Goal: Communication & Community: Answer question/provide support

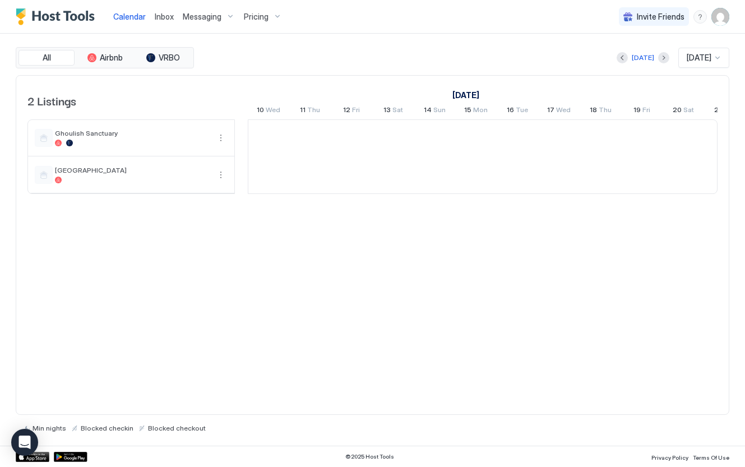
scroll to position [0, 622]
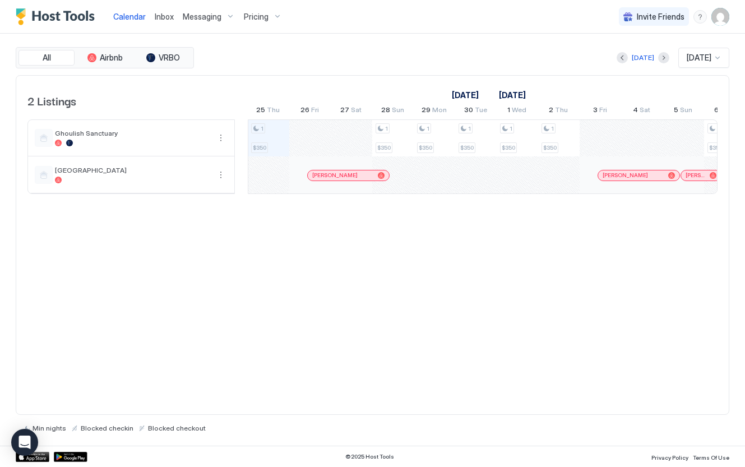
click at [206, 19] on span "Messaging" at bounding box center [202, 17] width 39 height 10
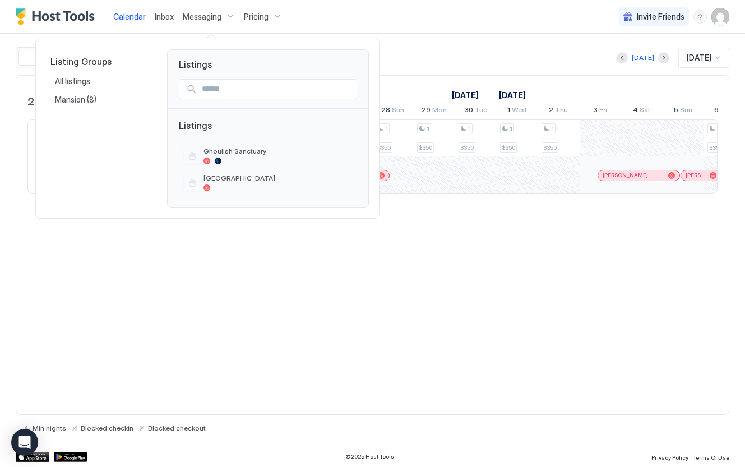
click at [419, 31] on div at bounding box center [372, 233] width 745 height 467
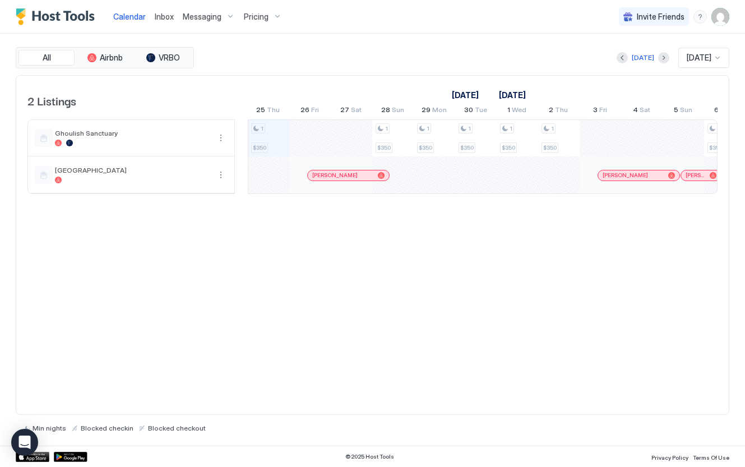
click at [165, 17] on span "Inbox" at bounding box center [164, 17] width 19 height 10
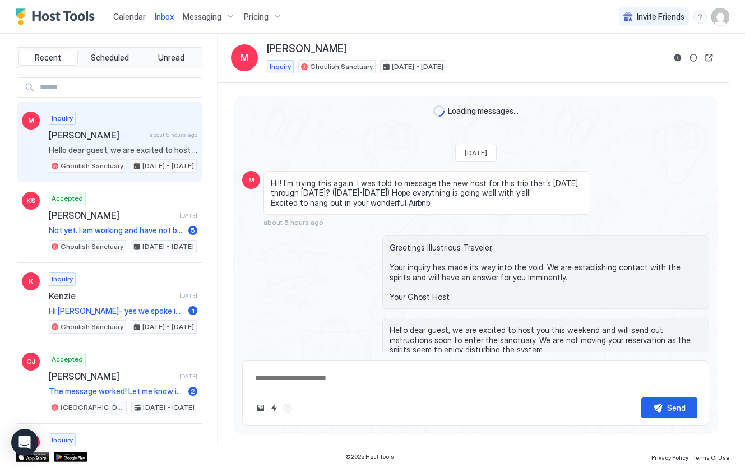
scroll to position [32, 0]
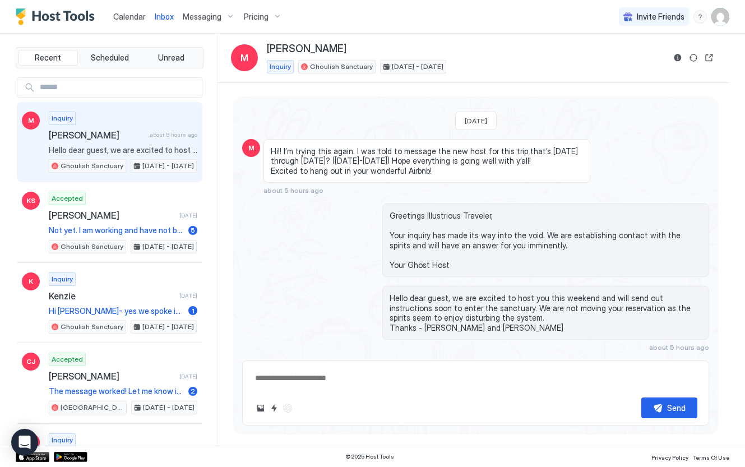
click at [202, 19] on span "Messaging" at bounding box center [202, 17] width 39 height 10
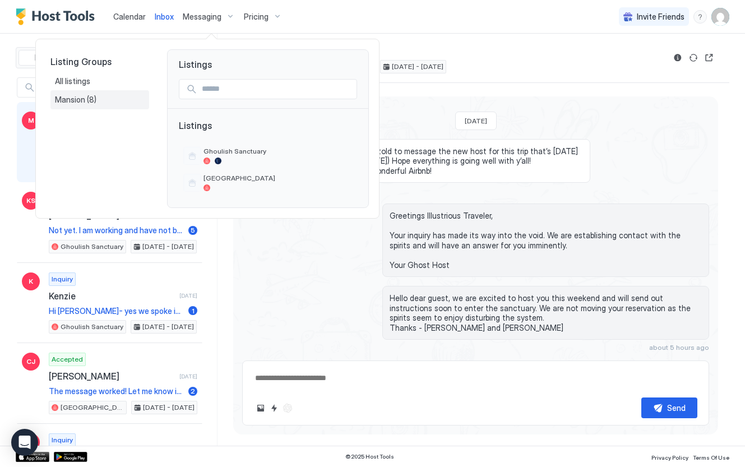
click at [95, 95] on span "(8)" at bounding box center [92, 100] width 10 height 10
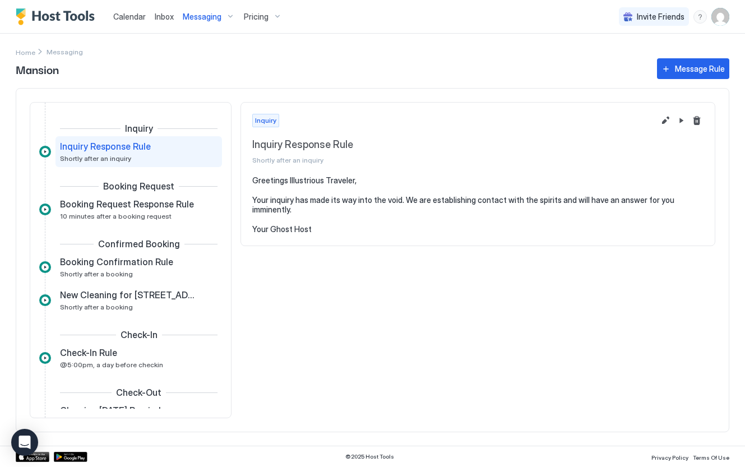
click at [722, 21] on img "User profile" at bounding box center [720, 17] width 18 height 18
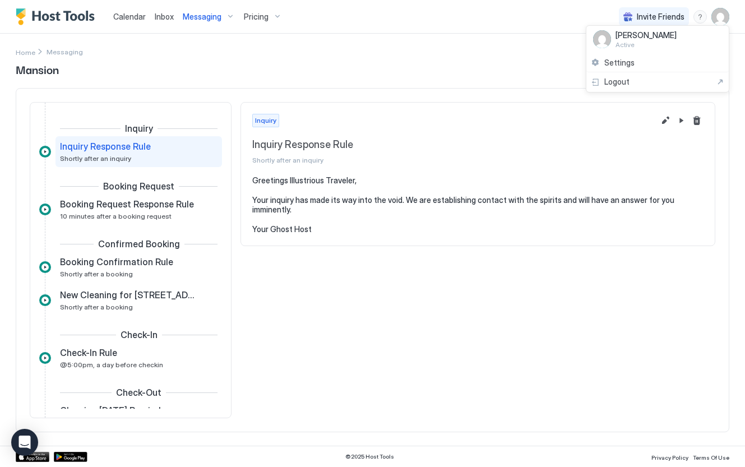
click at [488, 22] on div at bounding box center [372, 233] width 745 height 467
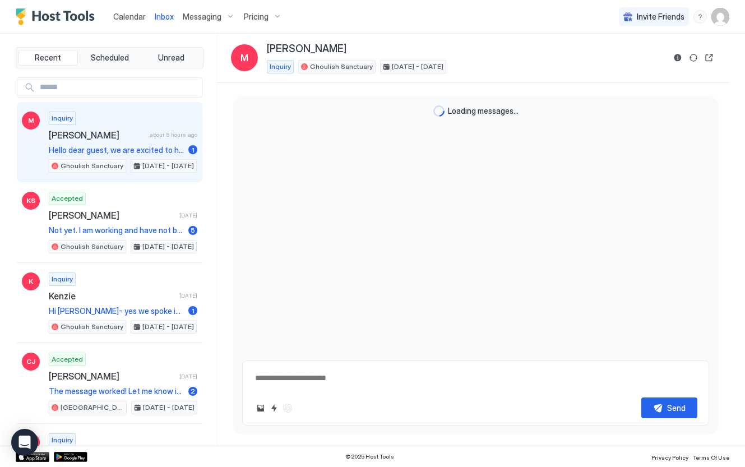
scroll to position [32, 0]
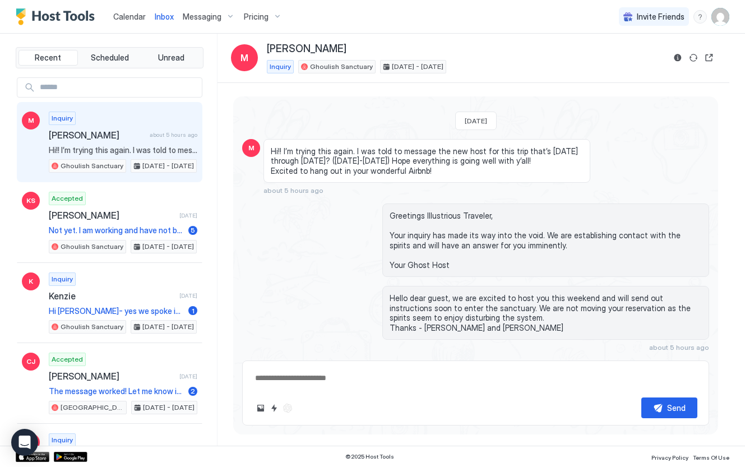
type textarea "*"
